Goal: Task Accomplishment & Management: Manage account settings

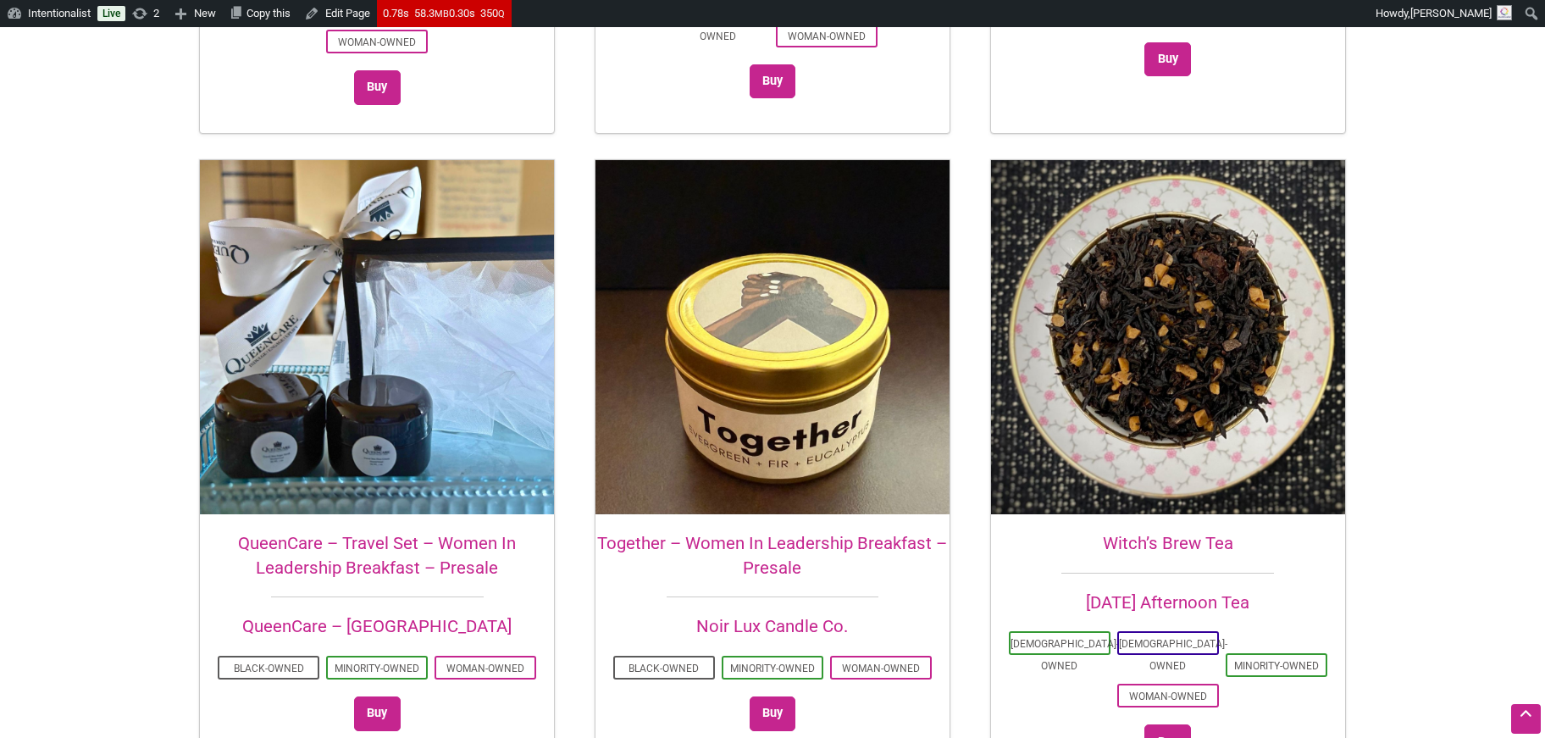
scroll to position [1032, 0]
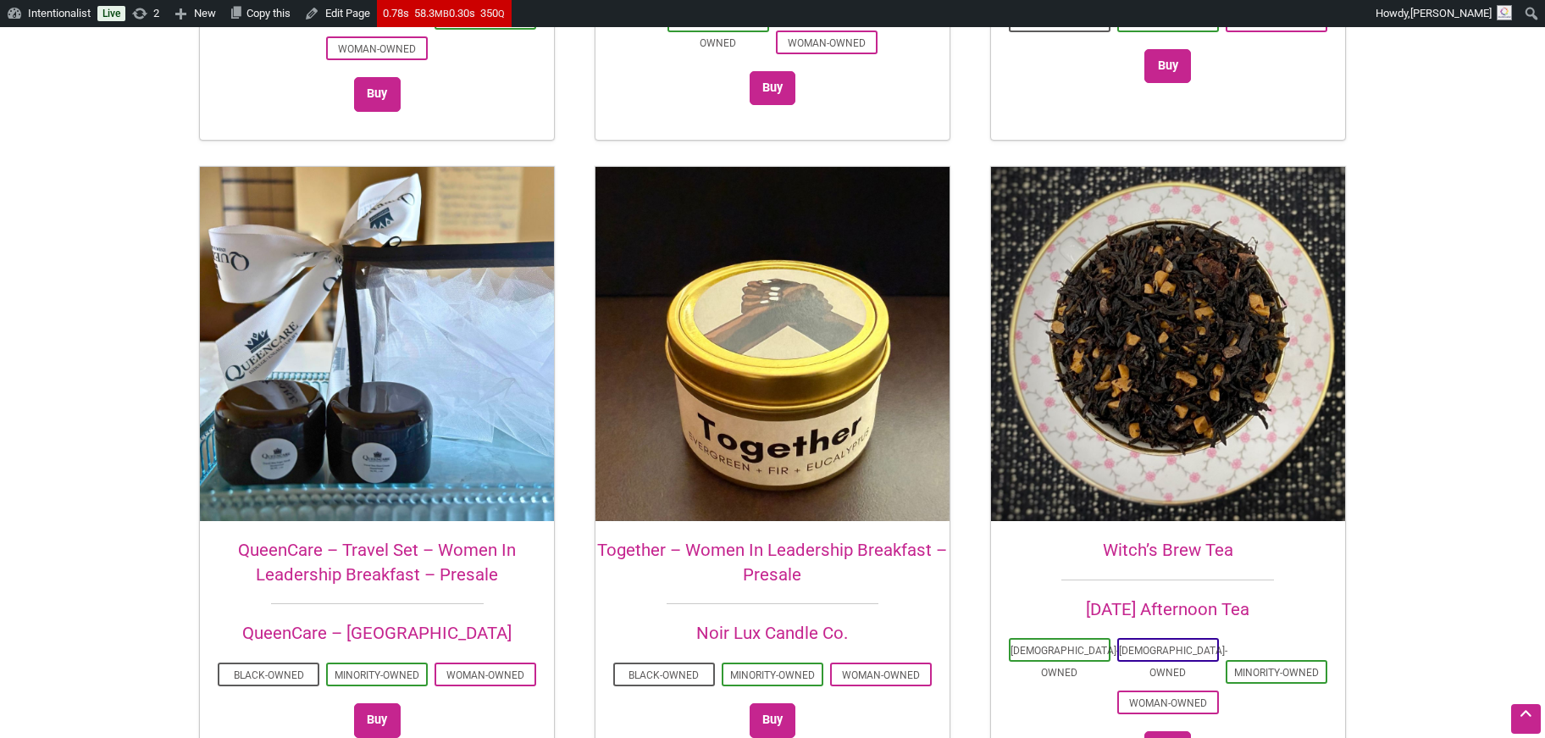
click at [1151, 338] on img at bounding box center [1168, 344] width 354 height 354
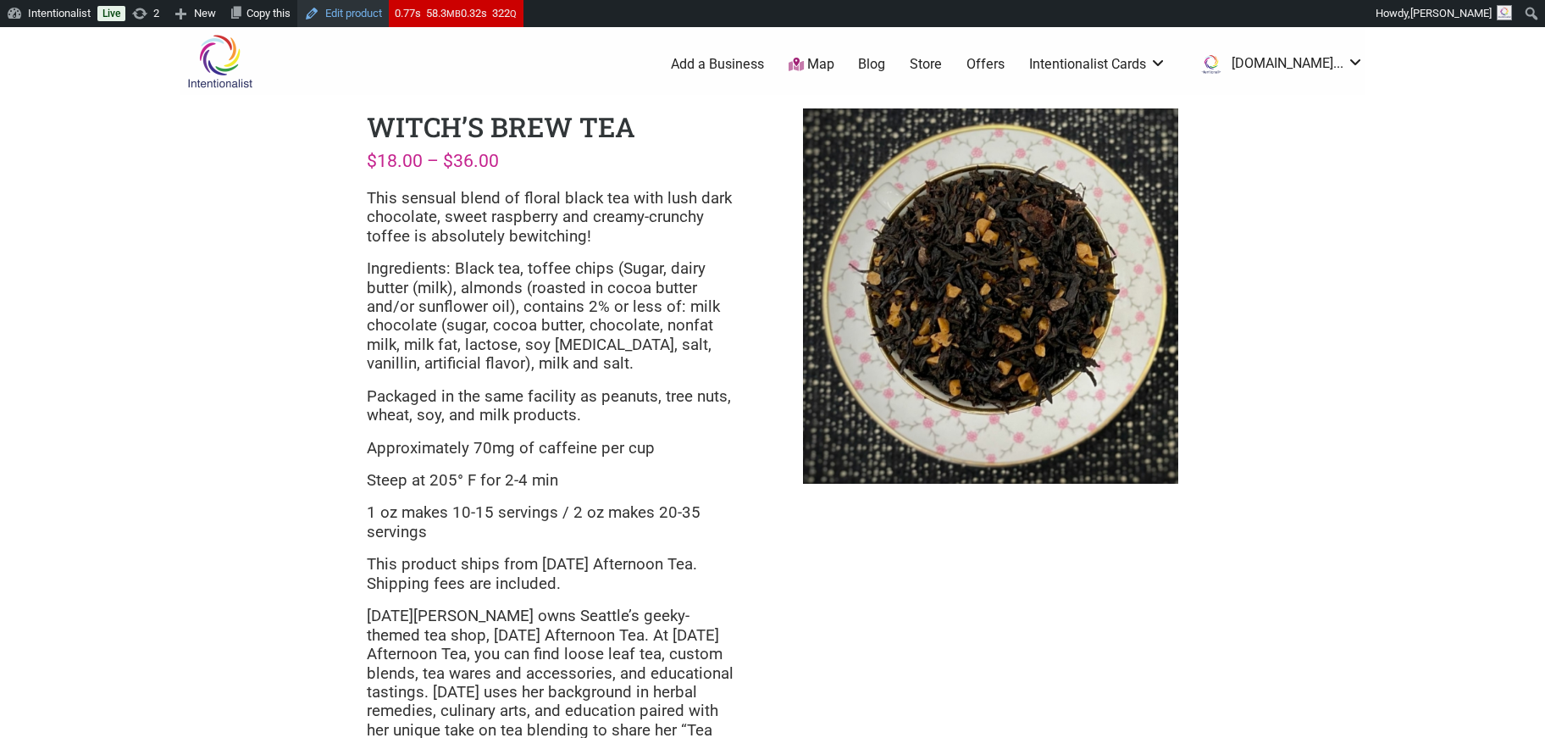
click at [369, 14] on link "Edit product" at bounding box center [342, 13] width 91 height 27
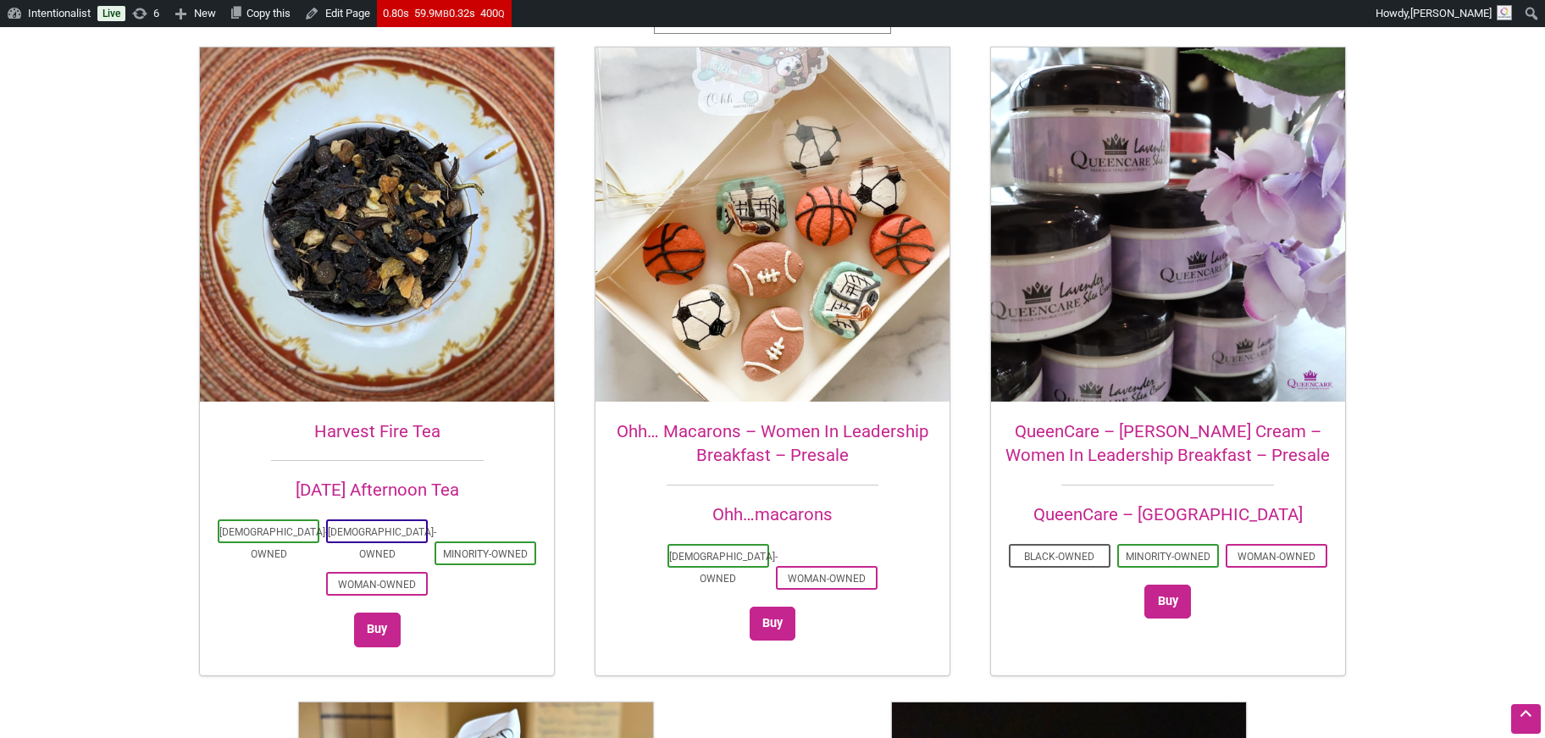
scroll to position [500, 0]
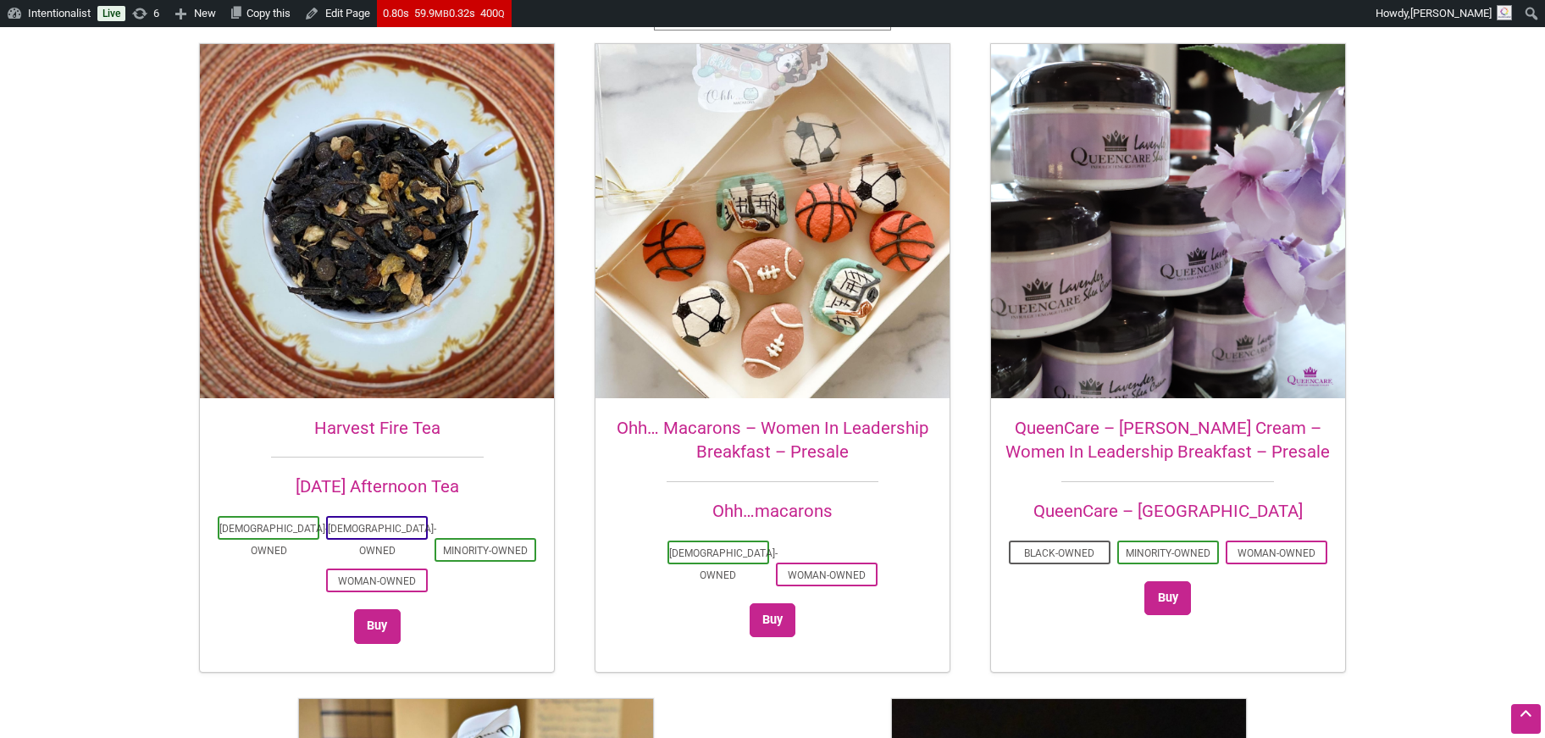
click at [383, 169] on img at bounding box center [377, 221] width 354 height 354
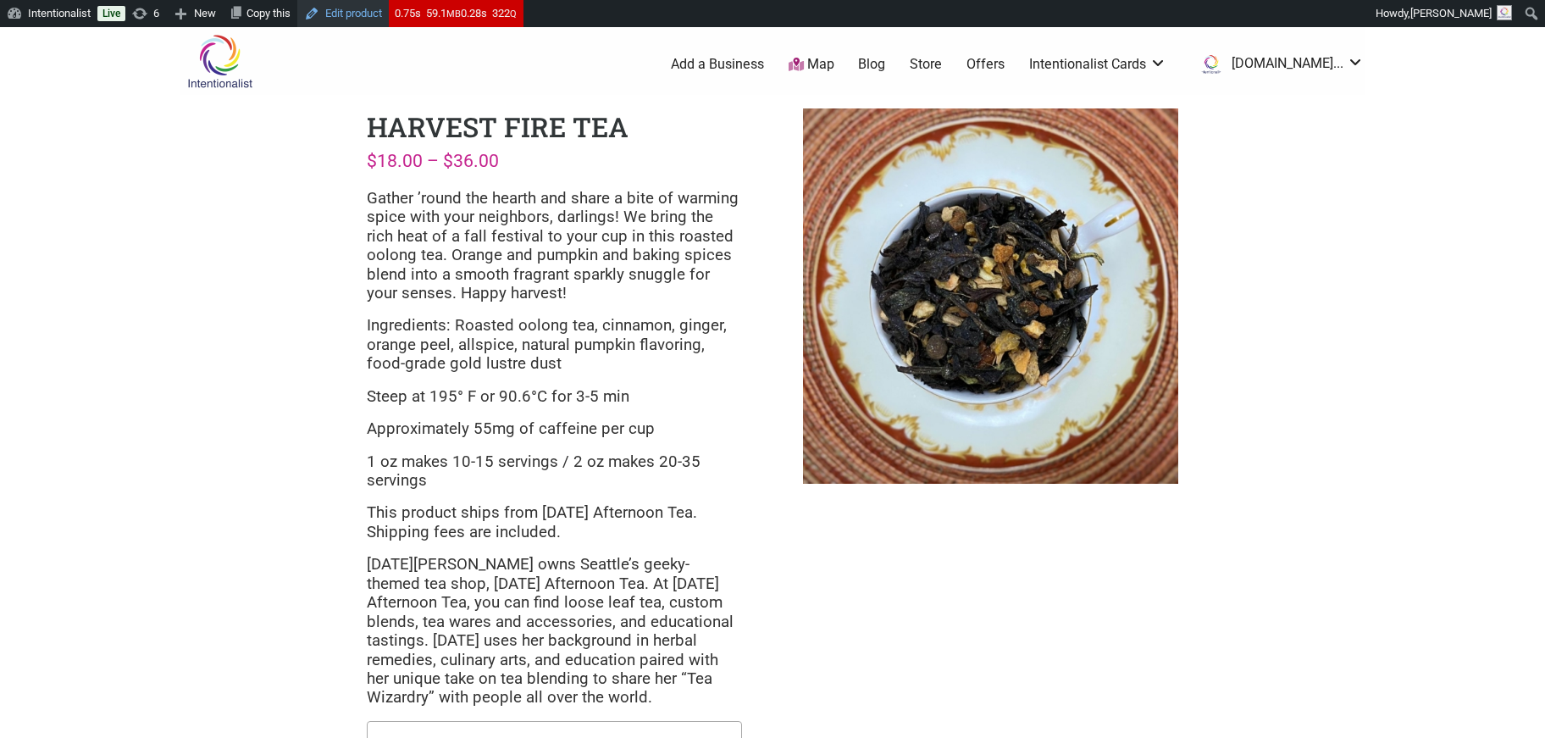
click at [364, 7] on link "Edit product" at bounding box center [342, 13] width 91 height 27
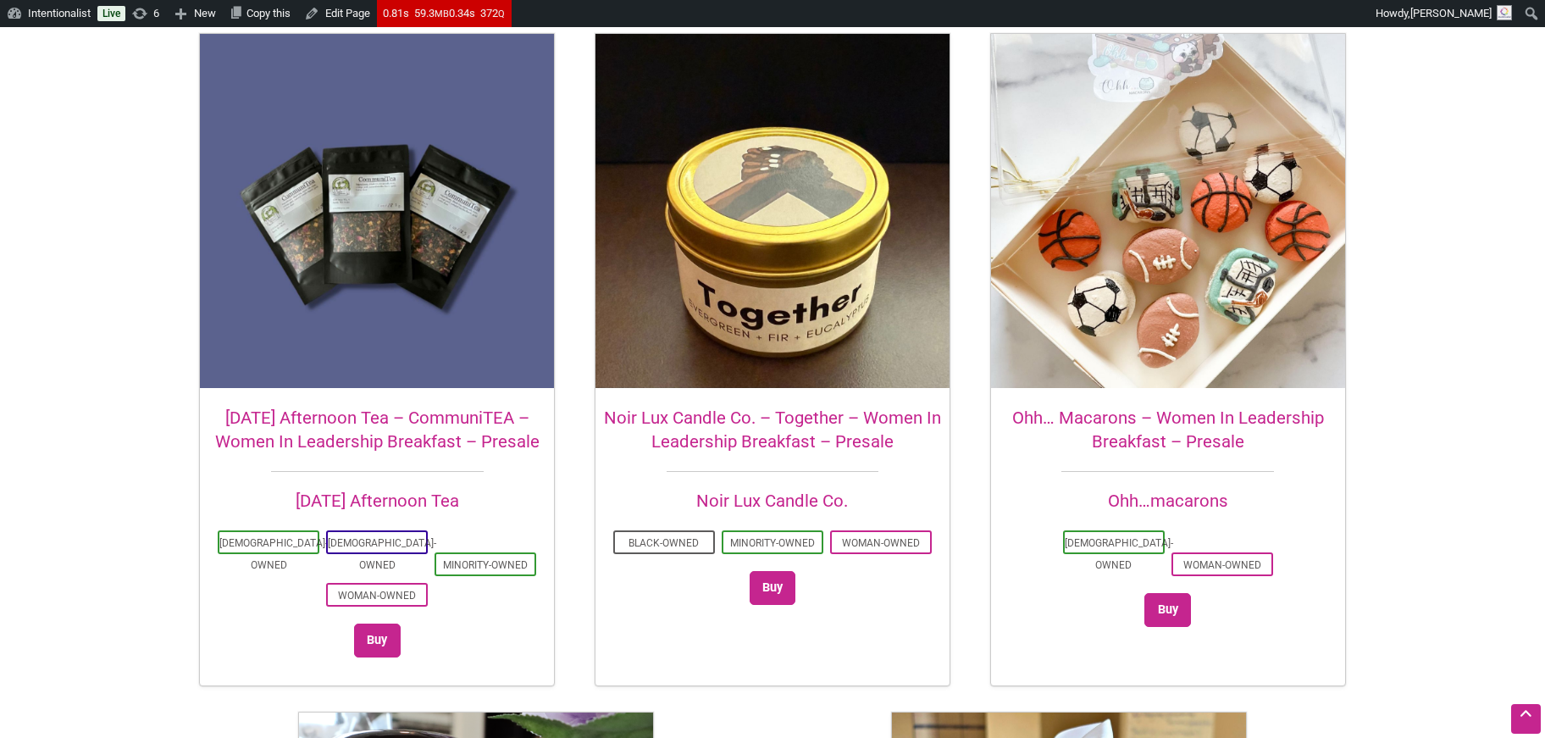
scroll to position [508, 0]
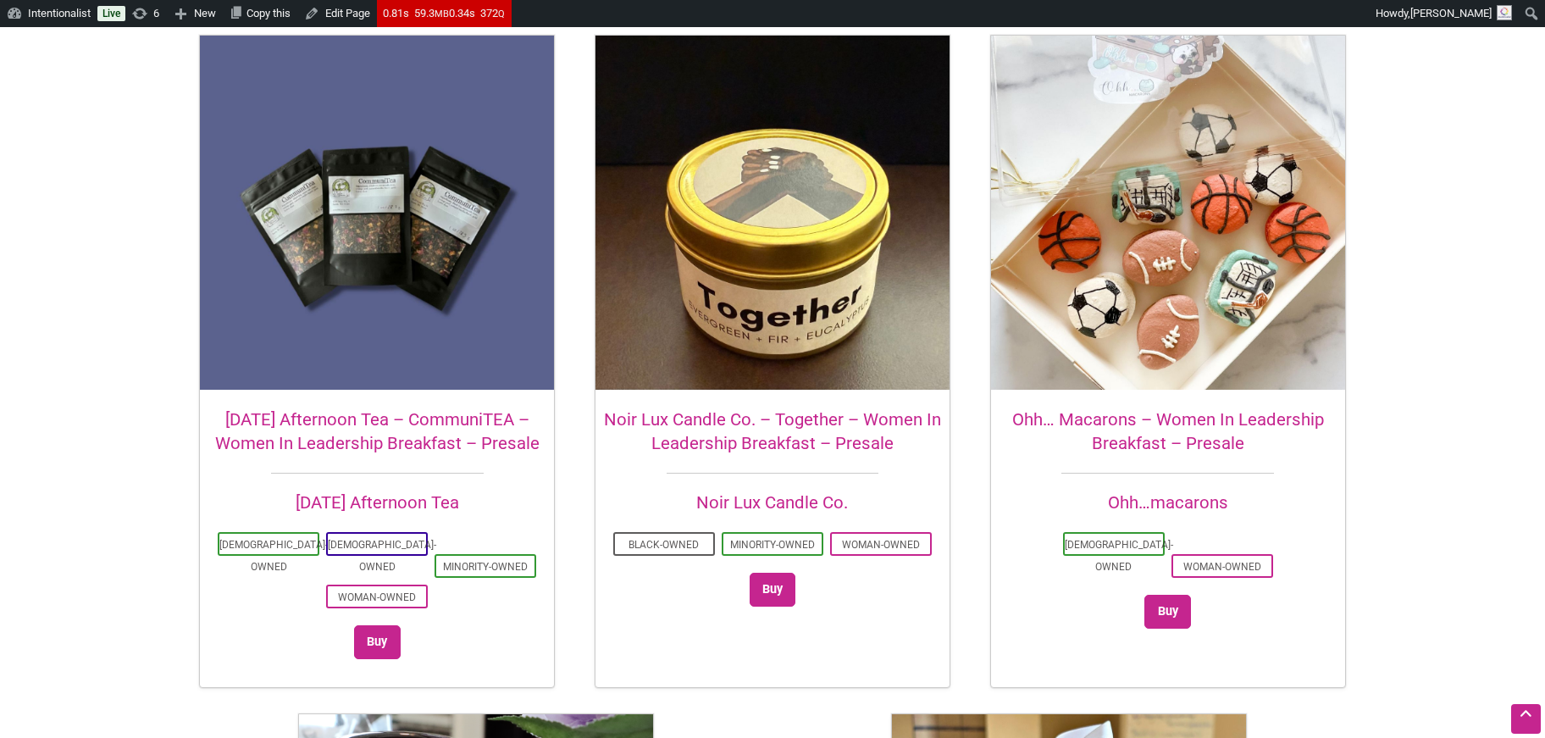
click at [343, 505] on link "Friday Afternoon Tea" at bounding box center [377, 502] width 163 height 20
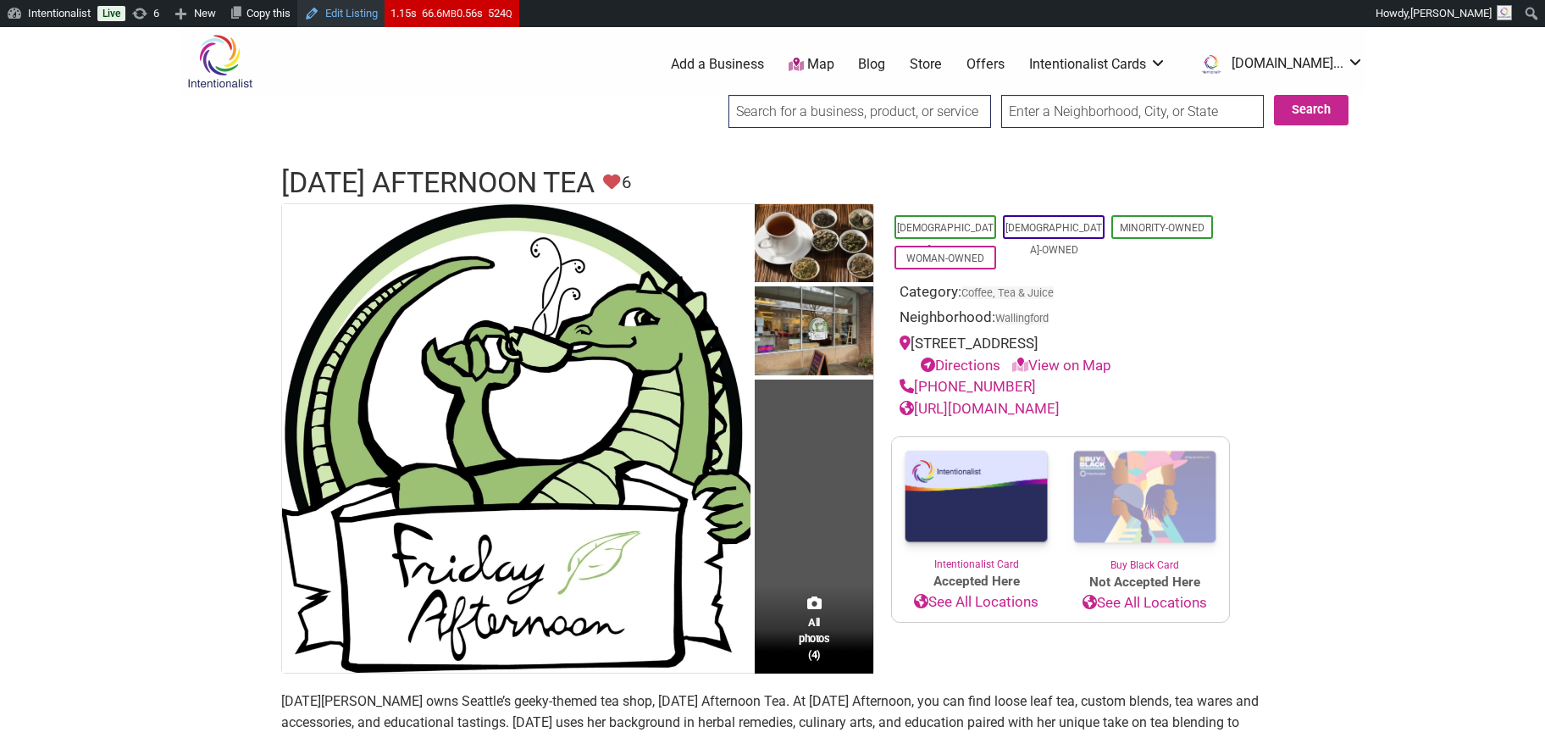
click at [367, 17] on link "Edit Listing" at bounding box center [340, 13] width 87 height 27
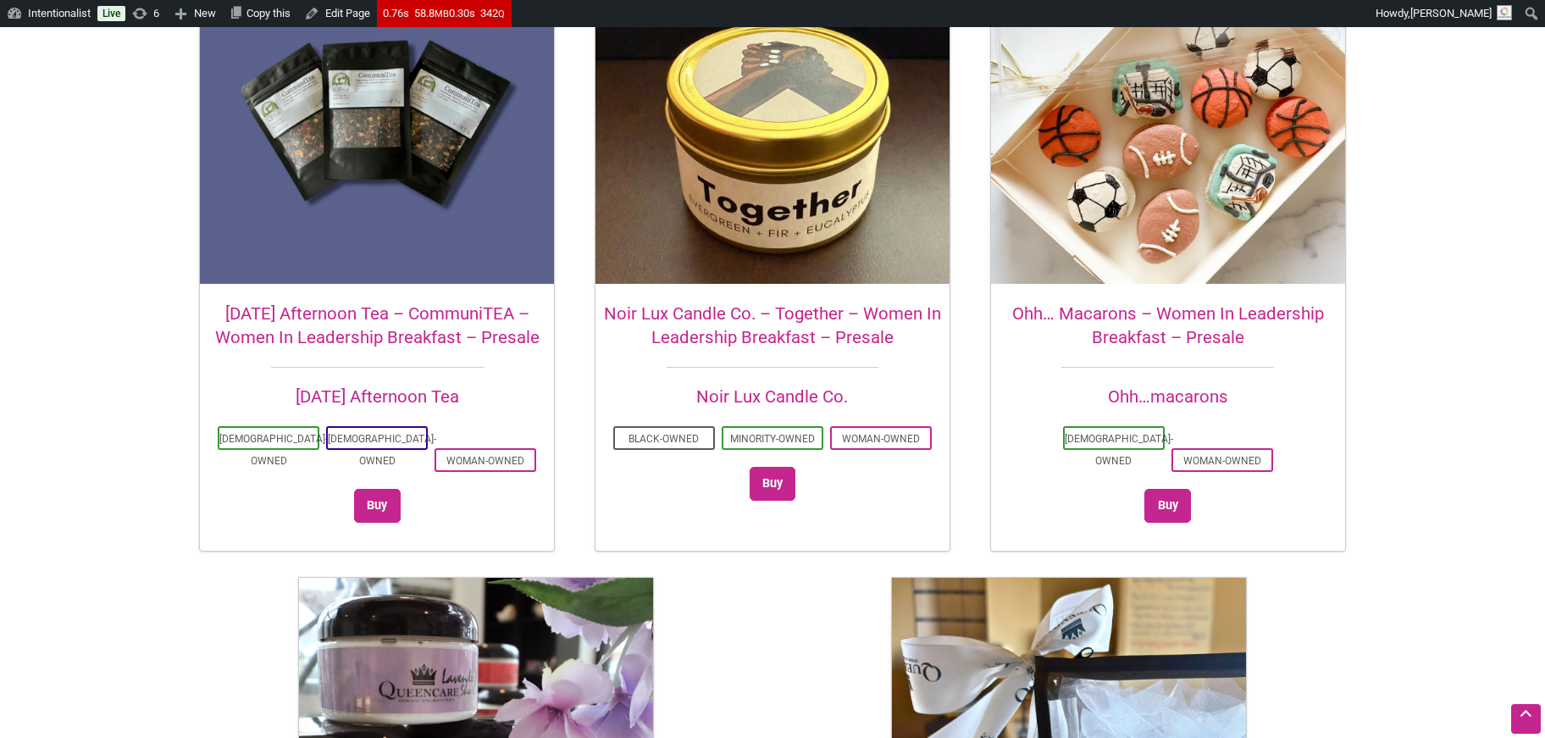
scroll to position [614, 0]
click at [800, 395] on link "Noir Lux Candle Co." at bounding box center [772, 396] width 152 height 20
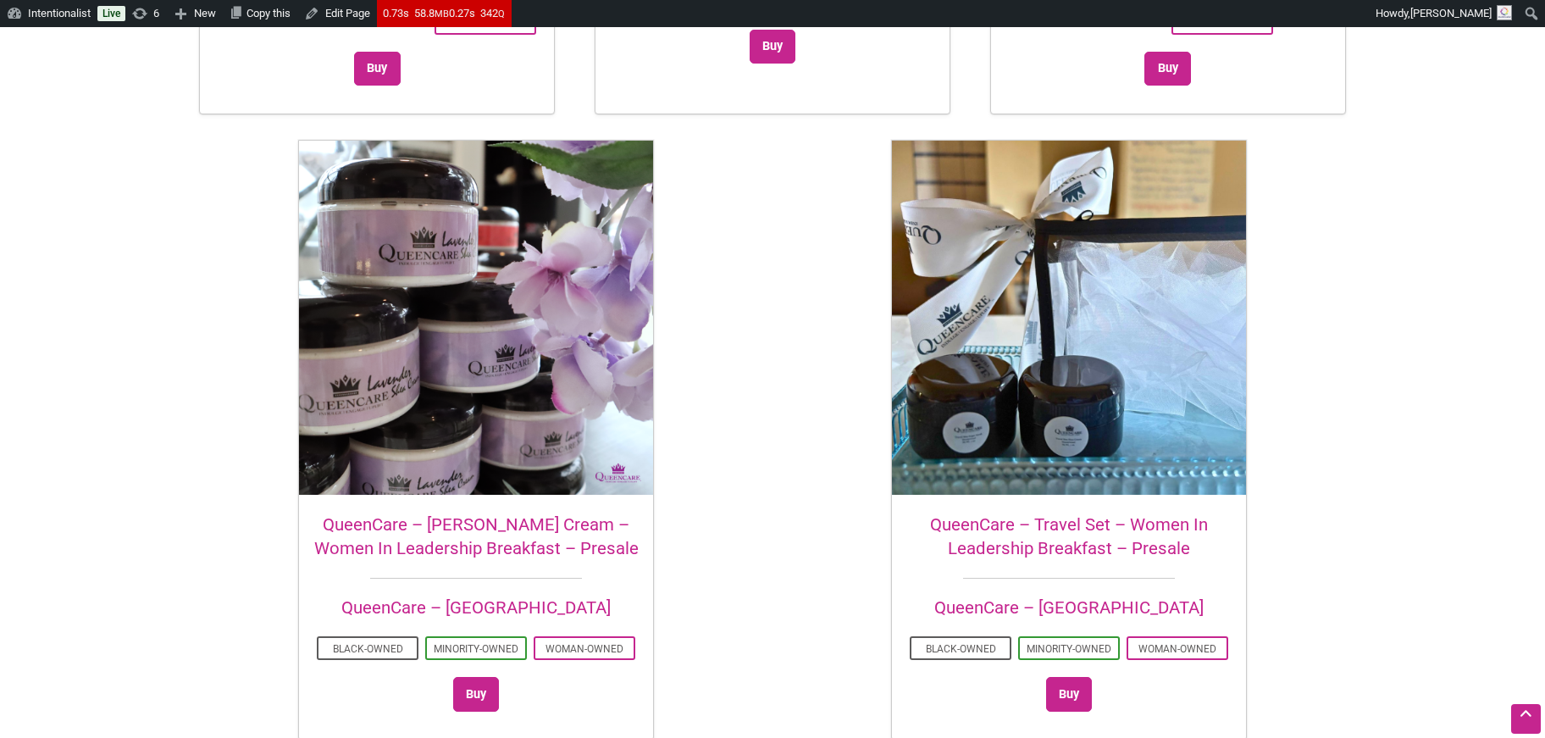
scroll to position [1054, 0]
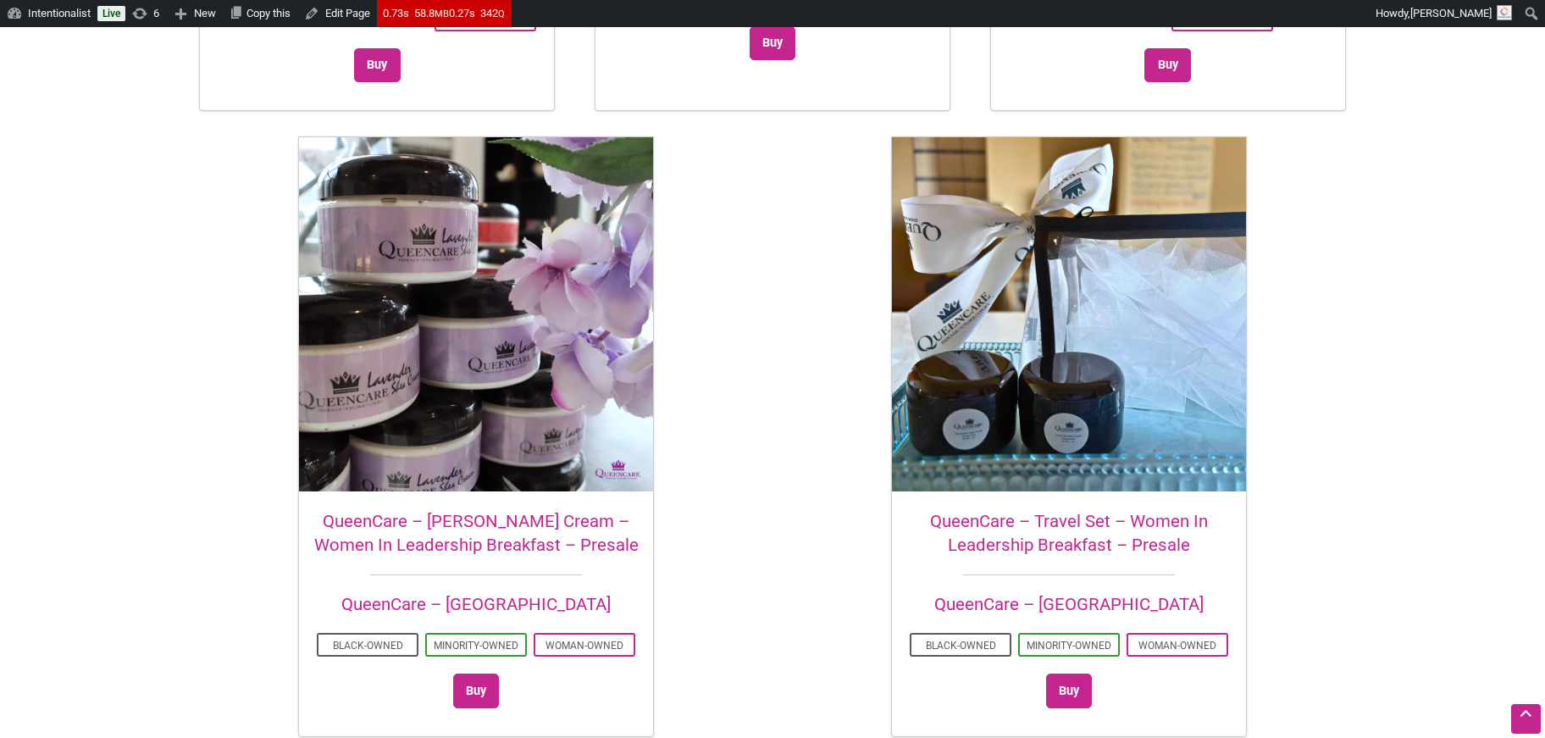
click at [527, 594] on link "QueenCare – [GEOGRAPHIC_DATA]" at bounding box center [475, 604] width 269 height 20
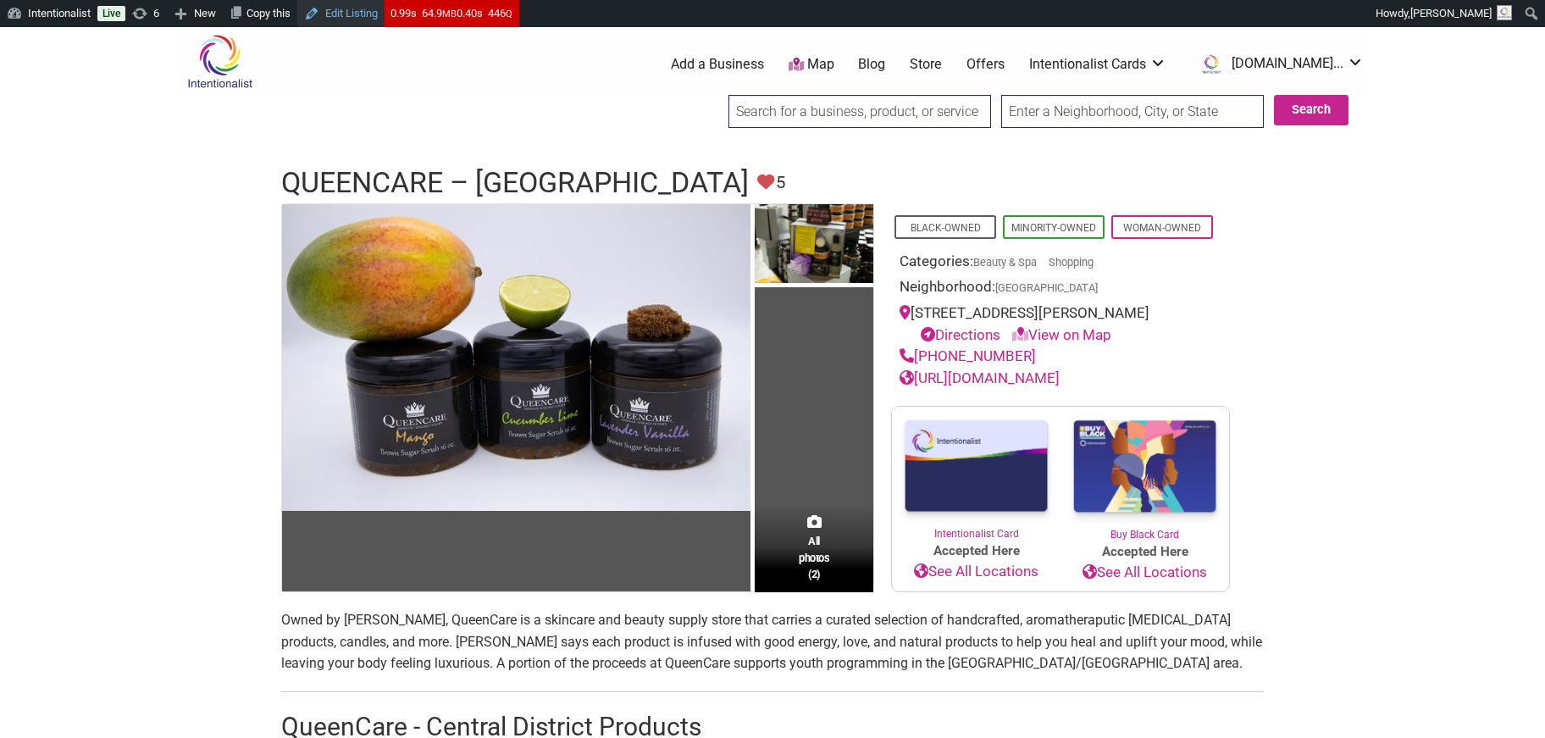
click at [356, 7] on link "Edit Listing" at bounding box center [340, 13] width 87 height 27
